Goal: Task Accomplishment & Management: Manage account settings

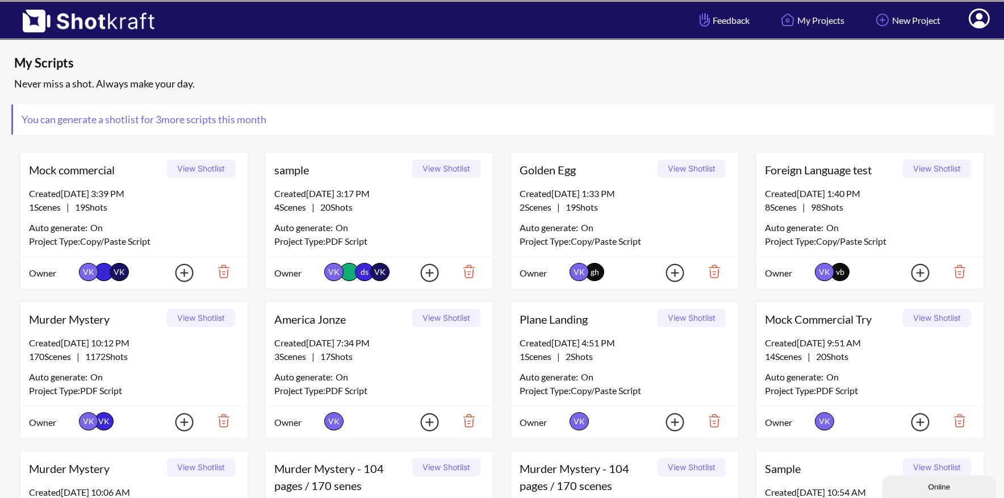
click at [980, 18] on icon at bounding box center [980, 20] width 12 height 14
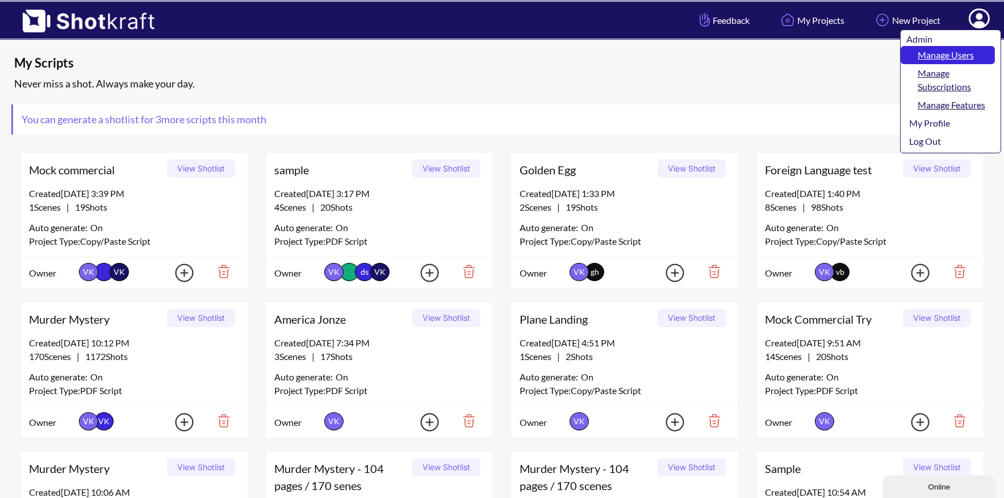
click at [969, 52] on link "Manage Users" at bounding box center [948, 55] width 94 height 18
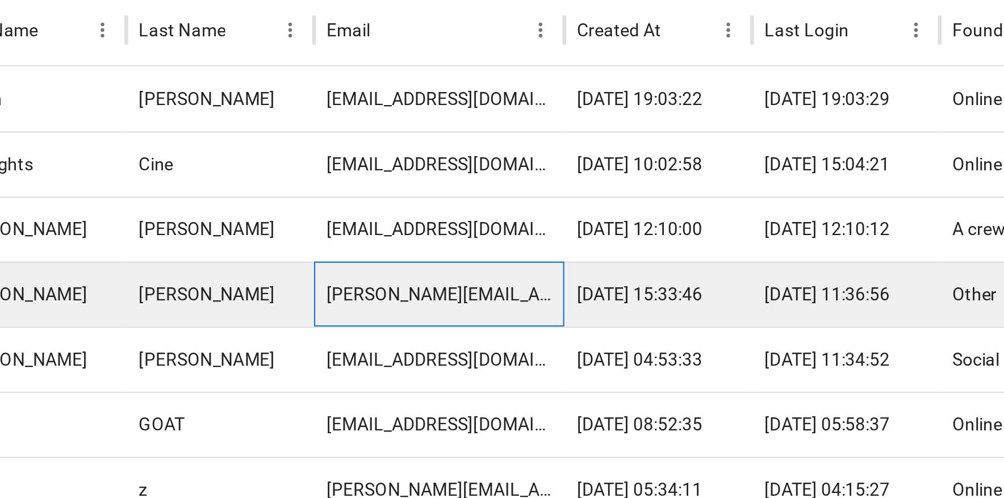
click at [307, 289] on div "daniel.w@bifrostpictures.com" at bounding box center [322, 290] width 114 height 30
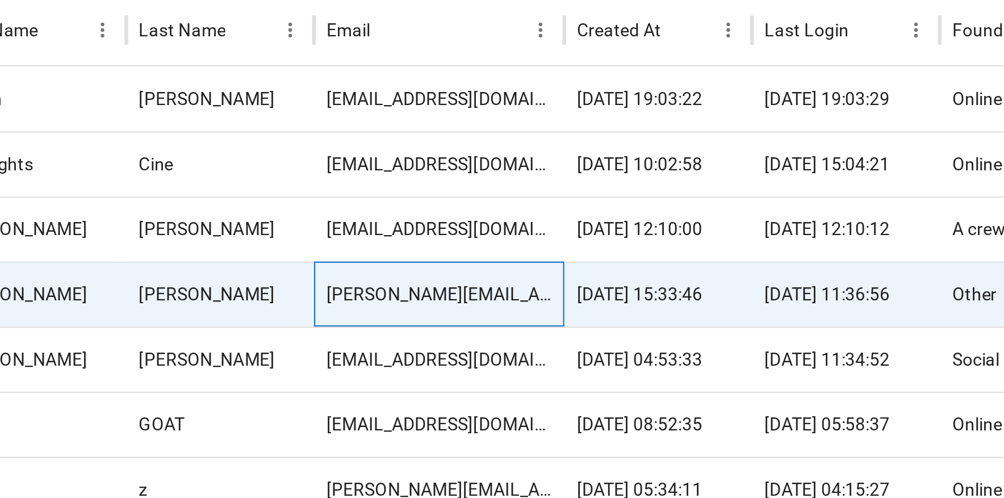
click at [308, 289] on div "daniel.w@bifrostpictures.com" at bounding box center [322, 290] width 114 height 30
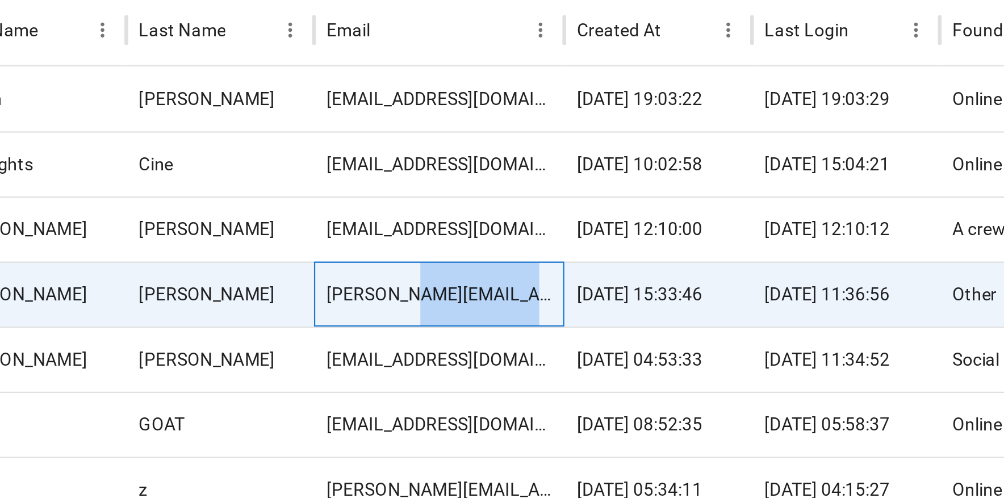
click at [308, 289] on div "daniel.w@bifrostpictures.com" at bounding box center [322, 290] width 114 height 30
copy div "bifrostpictures"
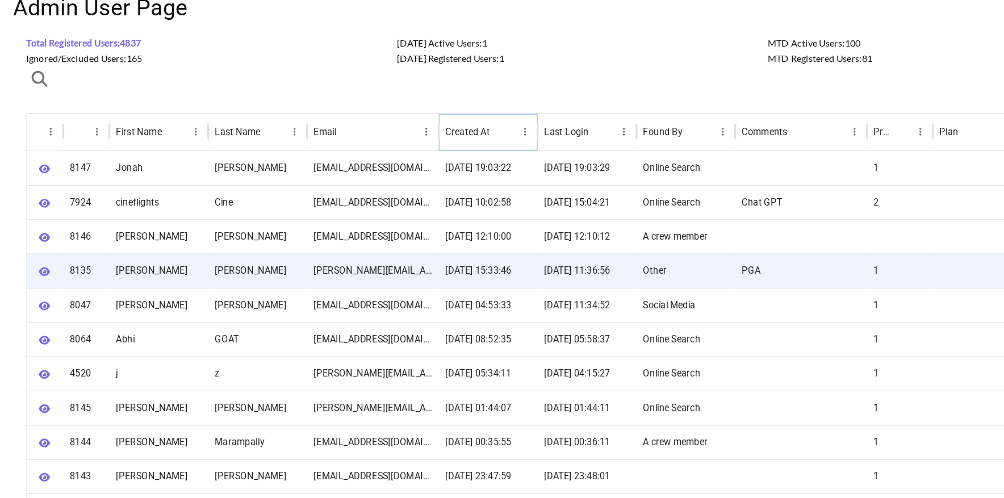
click at [434, 167] on icon "Sort" at bounding box center [432, 170] width 10 height 10
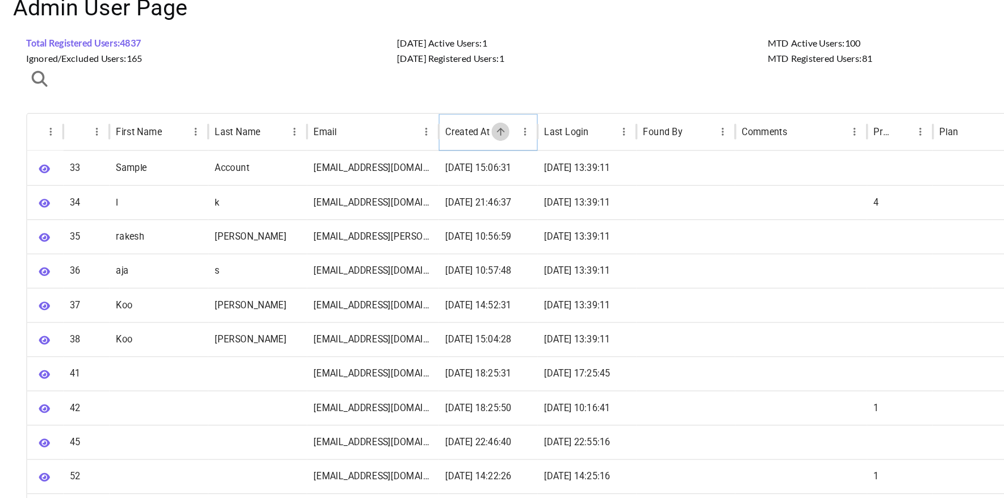
click at [434, 167] on icon "Sort" at bounding box center [432, 170] width 10 height 10
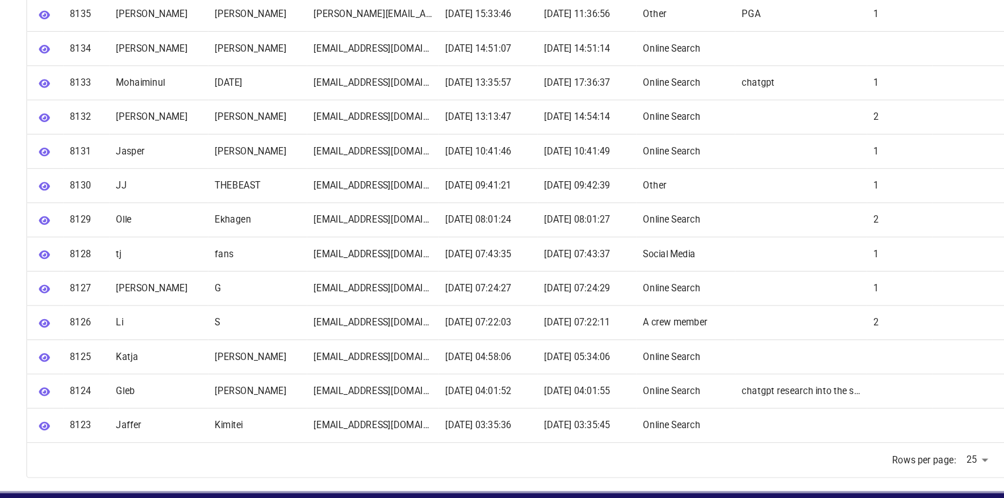
scroll to position [477, 0]
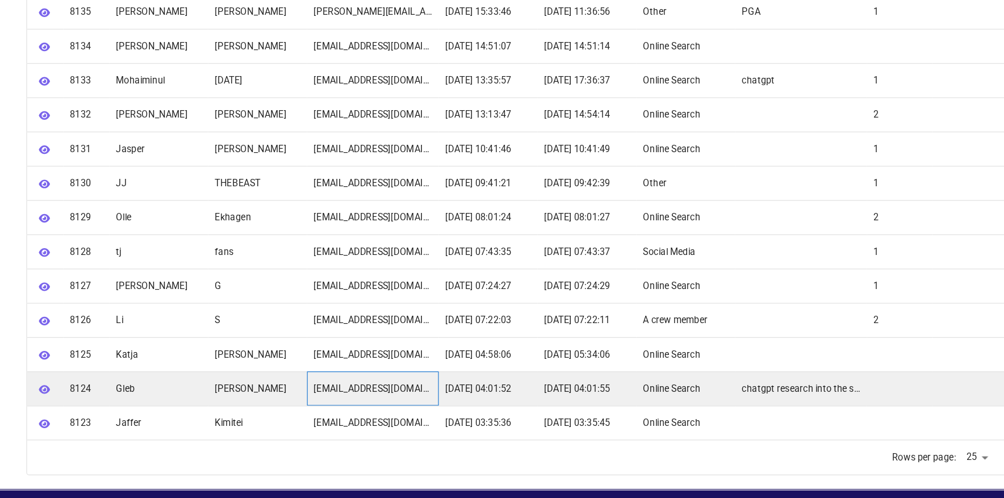
click at [317, 405] on div "nocountryman@gmail.com" at bounding box center [322, 404] width 114 height 30
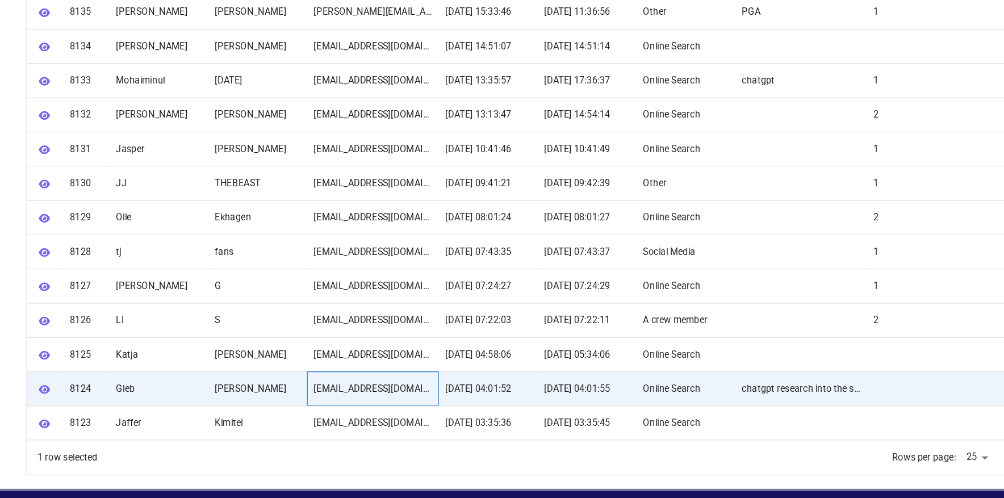
click at [316, 403] on div "nocountryman@gmail.com" at bounding box center [322, 404] width 114 height 30
copy div "nocountryman@gmail.com"
